Goal: Task Accomplishment & Management: Manage account settings

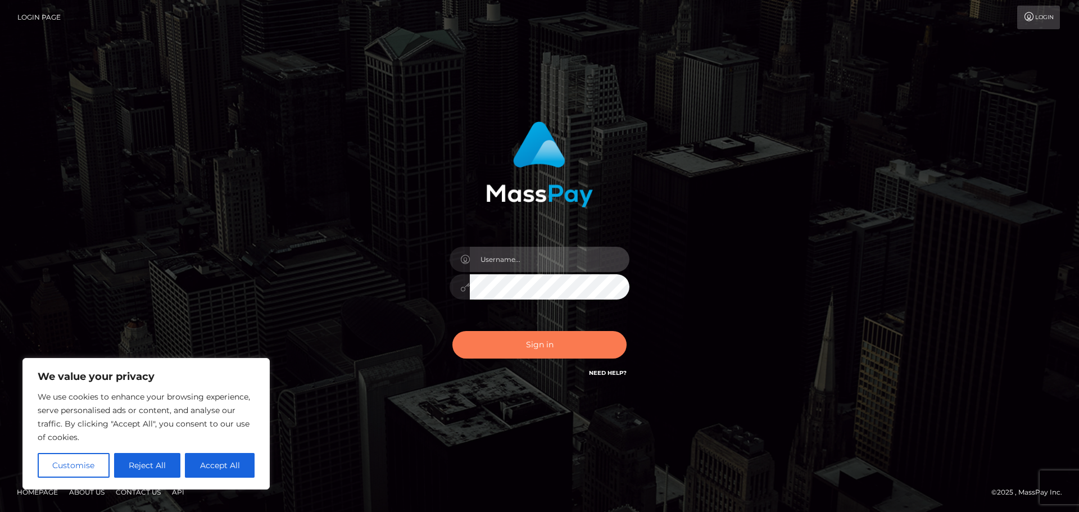
type input "Shany.Luminary"
click at [517, 345] on button "Sign in" at bounding box center [539, 345] width 174 height 28
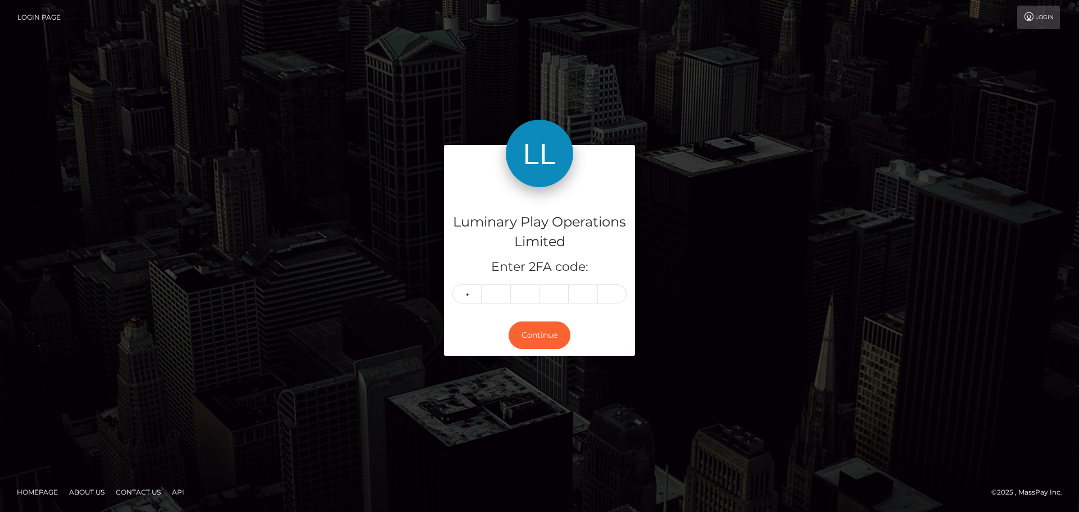
type input "1"
type input "6"
type input "8"
type input "0"
type input "7"
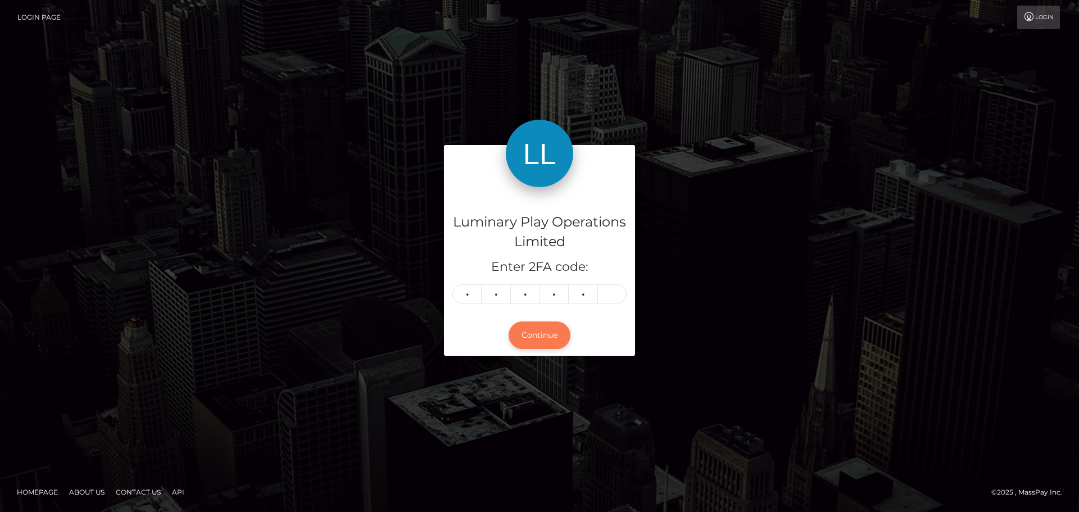
click at [527, 330] on button "Continue" at bounding box center [539, 335] width 62 height 28
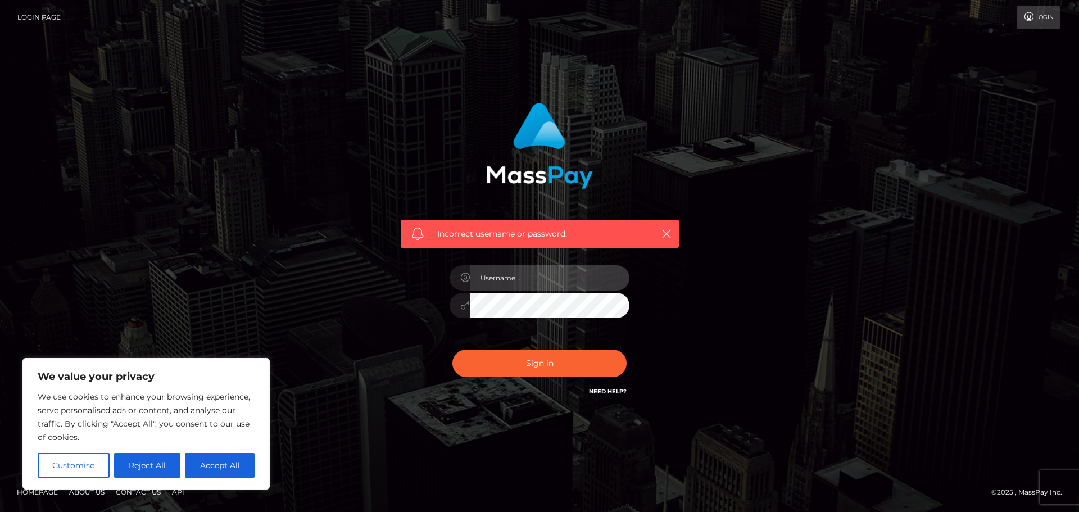
type input "Shany.Luminary"
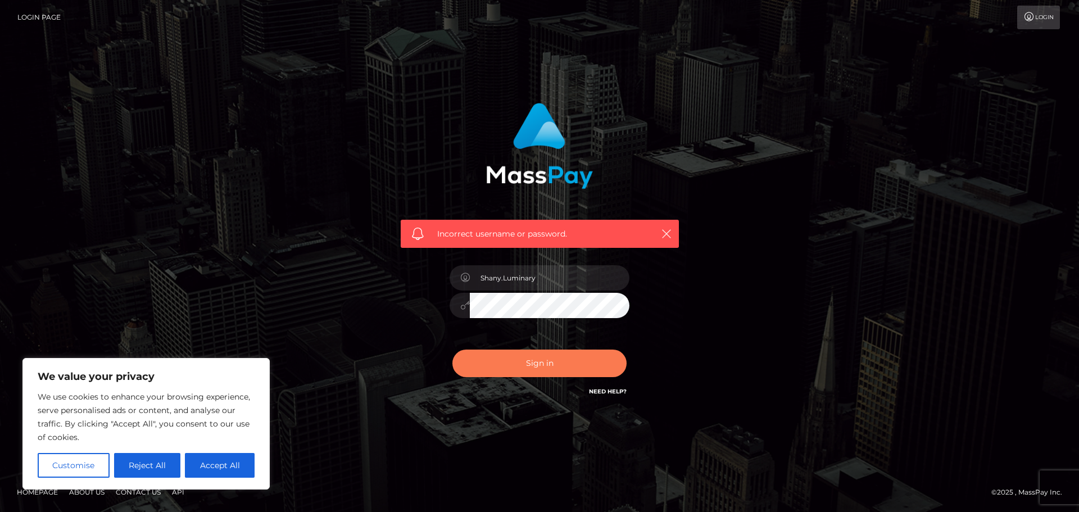
click at [481, 355] on button "Sign in" at bounding box center [539, 363] width 174 height 28
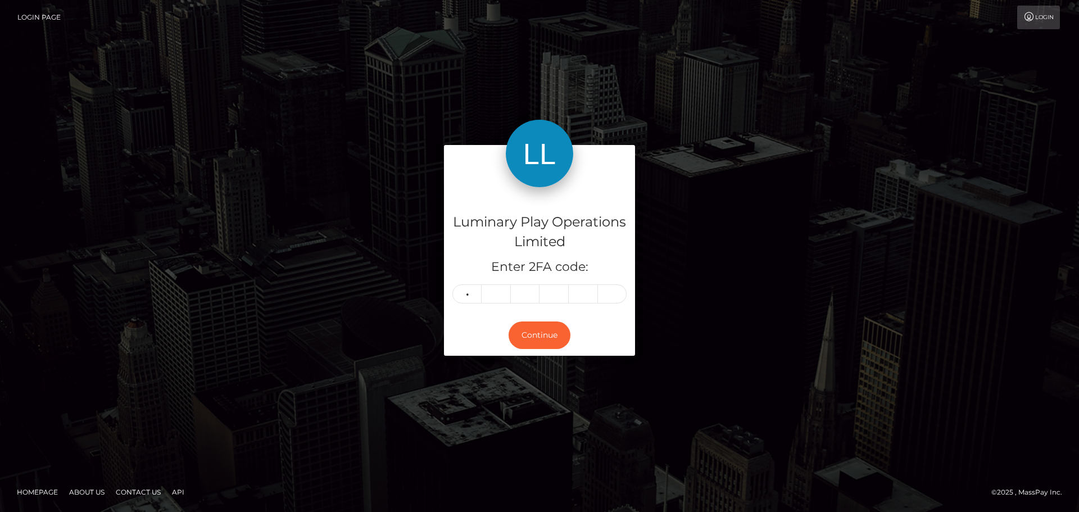
type input "4"
type input "9"
type input "6"
type input "4"
type input "0"
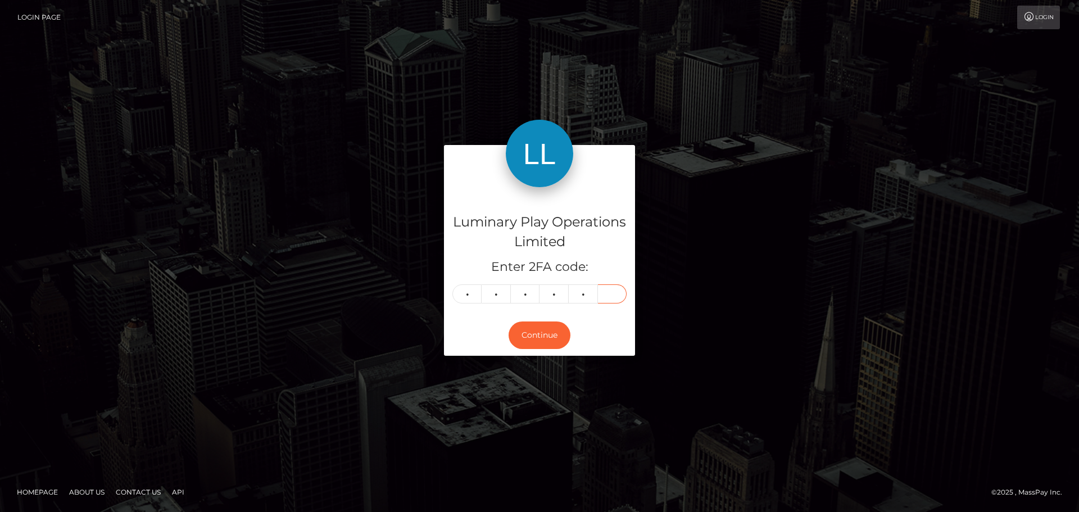
type input "5"
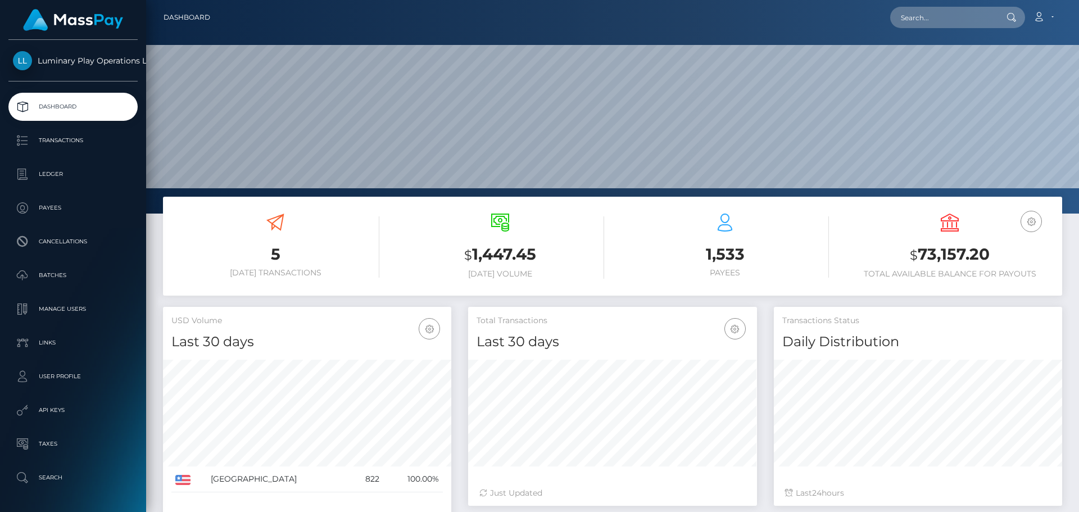
scroll to position [199, 289]
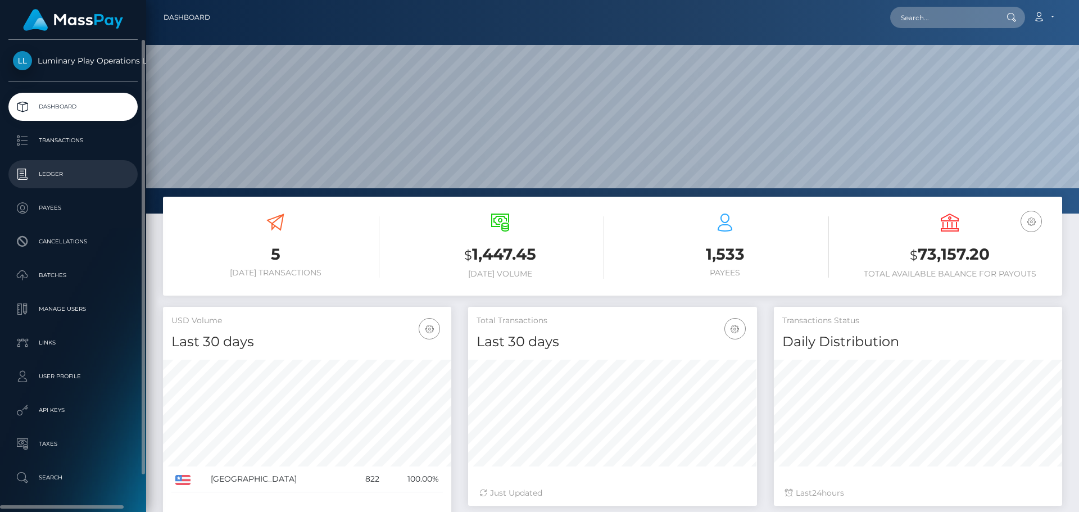
click at [37, 169] on p "Ledger" at bounding box center [73, 174] width 120 height 17
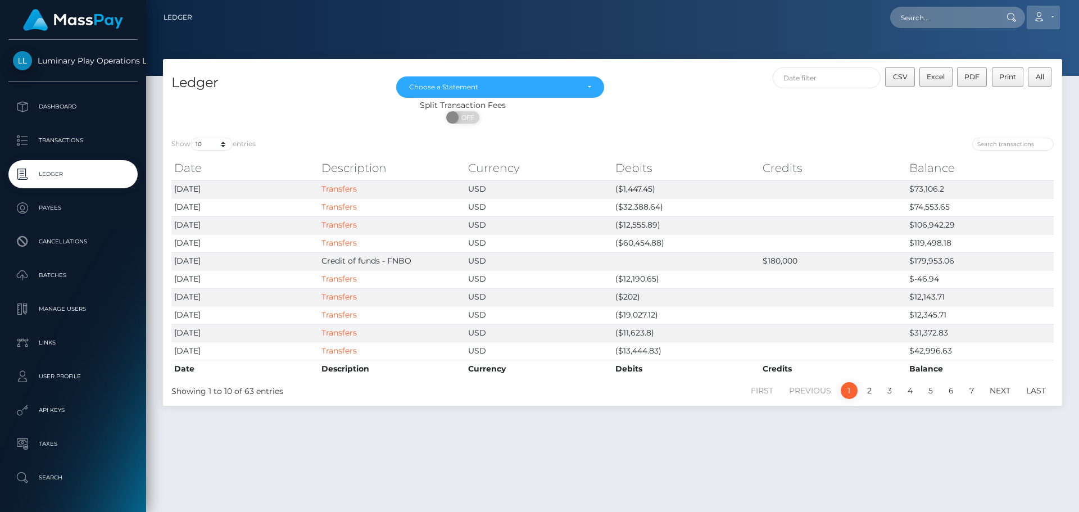
click at [1039, 13] on icon at bounding box center [1039, 16] width 12 height 9
click at [1004, 69] on link "Logout" at bounding box center [1016, 72] width 90 height 21
